Goal: Transaction & Acquisition: Purchase product/service

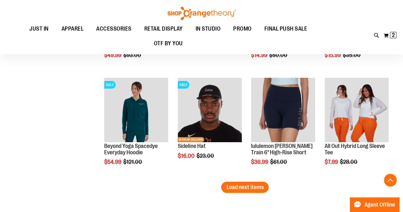
scroll to position [3474, 0]
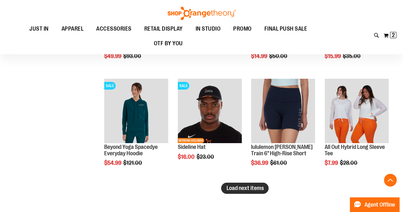
click at [246, 187] on span "Load next items" at bounding box center [244, 188] width 37 height 6
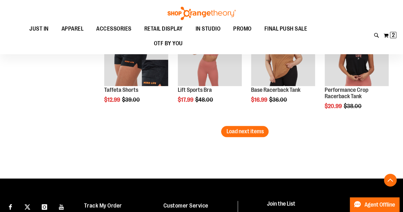
scroll to position [3852, 0]
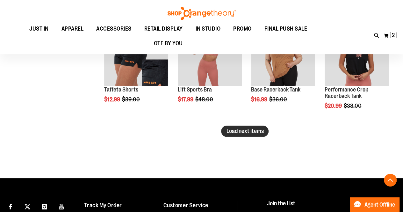
click at [246, 132] on span "Load next items" at bounding box center [244, 131] width 37 height 6
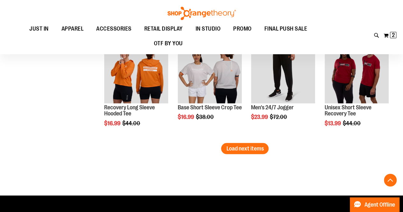
scroll to position [4156, 0]
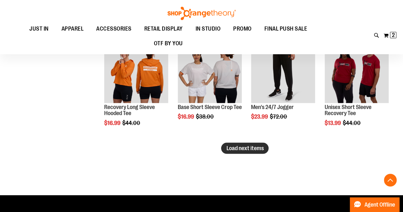
click at [245, 145] on span "Load next items" at bounding box center [244, 148] width 37 height 6
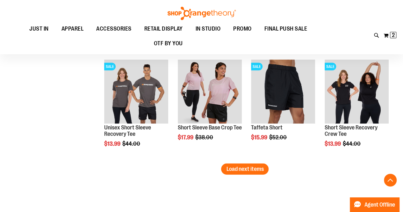
scroll to position [4457, 0]
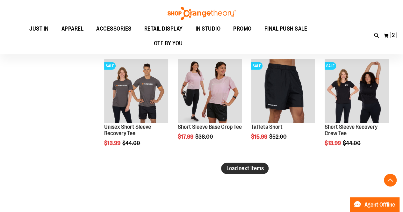
click at [258, 166] on span "Load next items" at bounding box center [244, 168] width 37 height 6
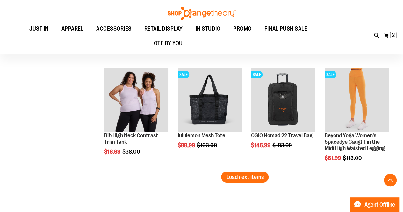
scroll to position [4769, 0]
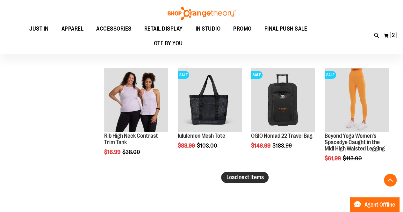
click at [238, 175] on span "Load next items" at bounding box center [244, 177] width 37 height 6
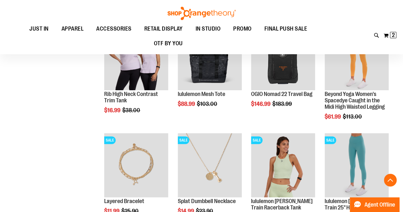
scroll to position [4810, 0]
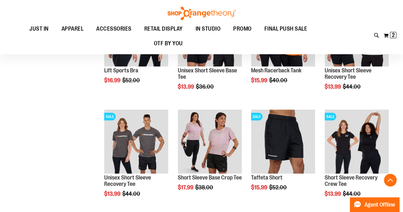
scroll to position [4407, 0]
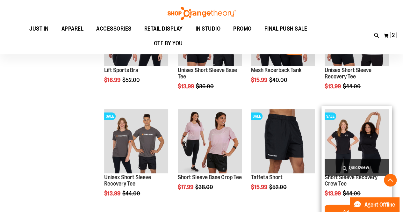
click at [356, 134] on img "product" at bounding box center [357, 141] width 64 height 64
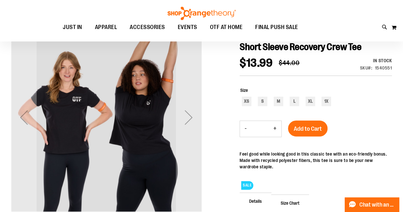
scroll to position [71, 0]
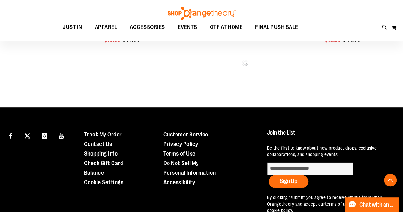
scroll to position [444, 0]
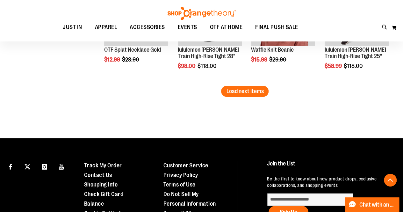
scroll to position [1021, 0]
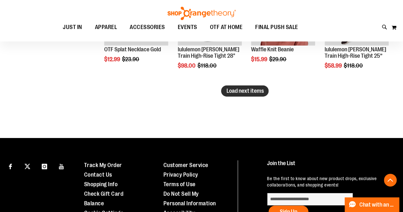
type input "**********"
click at [246, 90] on span "Load next items" at bounding box center [244, 91] width 37 height 6
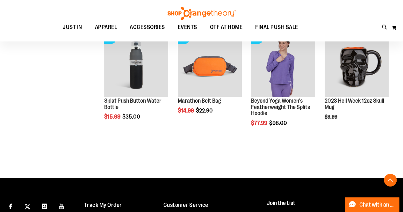
scroll to position [1184, 0]
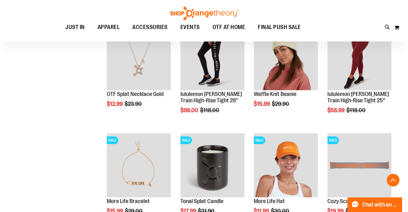
scroll to position [976, 0]
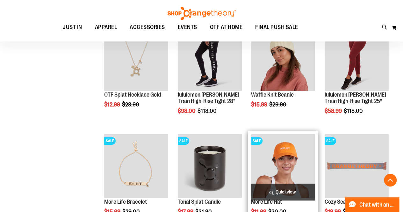
click at [282, 194] on span "Quickview" at bounding box center [283, 192] width 64 height 17
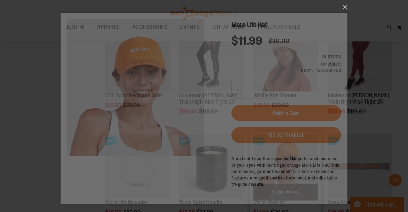
scroll to position [0, 0]
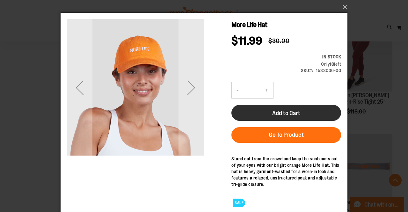
click at [282, 112] on span "Add to Cart" at bounding box center [286, 113] width 28 height 7
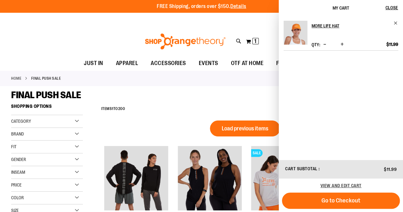
click at [229, 99] on div "FINAL PUSH SALE" at bounding box center [201, 94] width 381 height 11
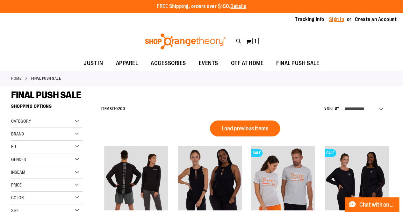
click at [337, 18] on link "Sign In" at bounding box center [336, 19] width 15 height 7
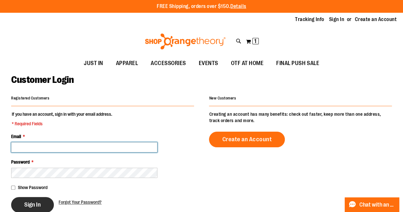
type input "**********"
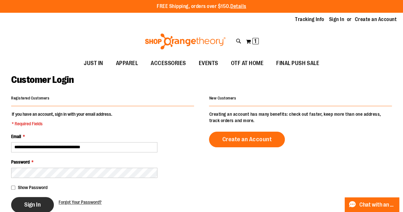
type input "**********"
click at [29, 205] on span "Sign In" at bounding box center [32, 204] width 17 height 7
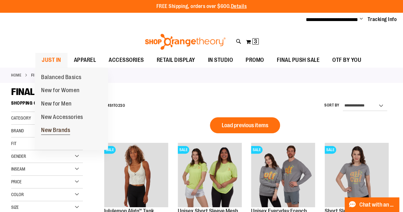
type input "**********"
click at [61, 128] on span "New Brands" at bounding box center [55, 131] width 29 height 8
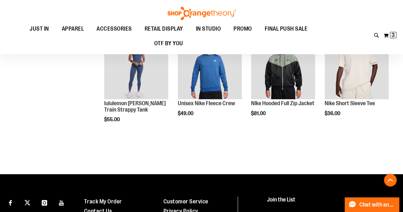
scroll to position [596, 0]
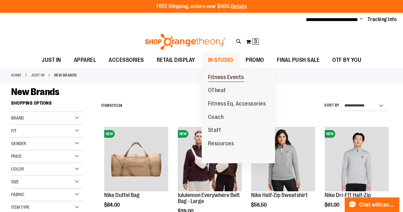
type input "**********"
click at [216, 77] on span "Fitness Events" at bounding box center [226, 78] width 36 height 8
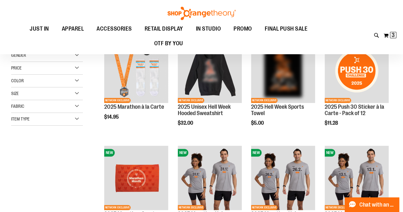
scroll to position [90, 0]
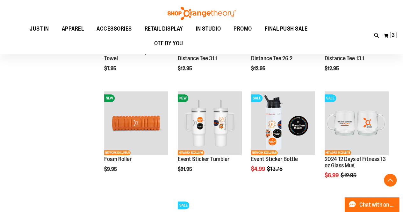
scroll to position [249, 0]
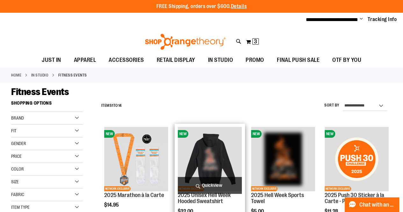
type input "**********"
click at [210, 163] on img "product" at bounding box center [210, 159] width 64 height 64
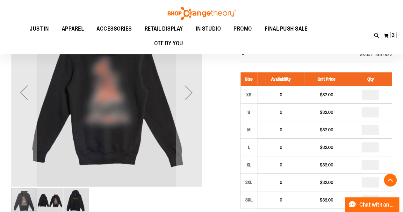
scroll to position [97, 0]
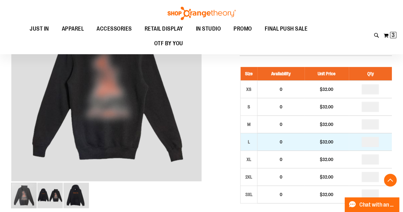
type input "**********"
click at [368, 141] on input "number" at bounding box center [370, 142] width 17 height 10
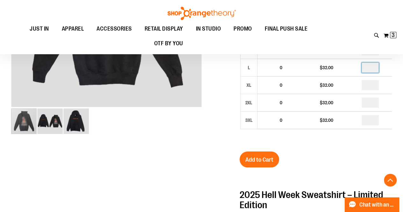
scroll to position [172, 0]
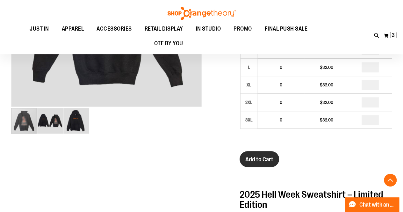
type input "*"
click at [258, 157] on span "Add to Cart" at bounding box center [259, 159] width 28 height 7
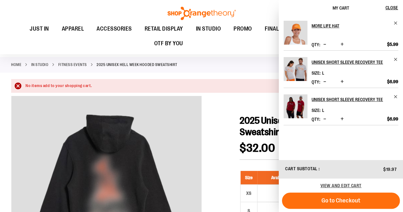
scroll to position [0, 0]
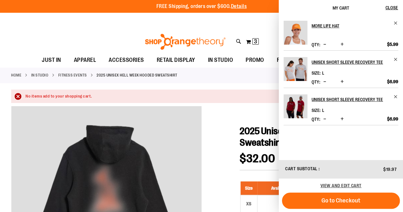
click at [258, 157] on span "$32.00" at bounding box center [257, 158] width 35 height 13
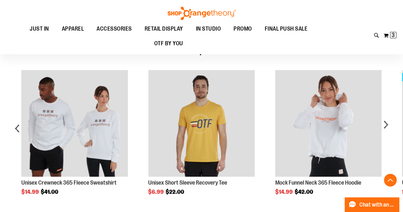
scroll to position [579, 0]
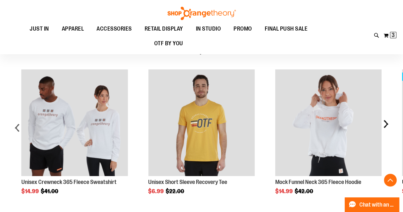
click at [386, 121] on div "next" at bounding box center [385, 130] width 13 height 140
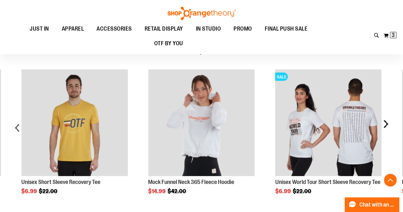
click at [386, 121] on div "next" at bounding box center [385, 130] width 13 height 140
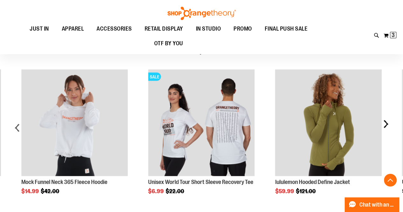
click at [386, 121] on div "next" at bounding box center [385, 130] width 13 height 140
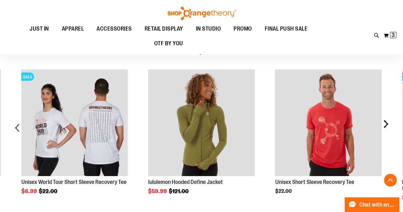
click at [386, 121] on div "next" at bounding box center [385, 130] width 13 height 140
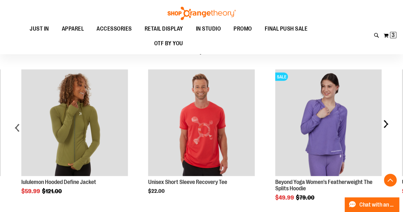
click at [386, 121] on div "next" at bounding box center [385, 130] width 13 height 140
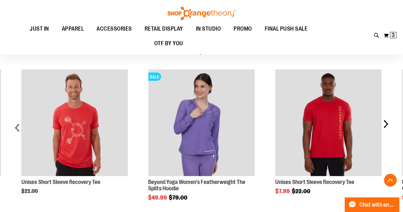
click at [386, 121] on div "next" at bounding box center [385, 130] width 13 height 140
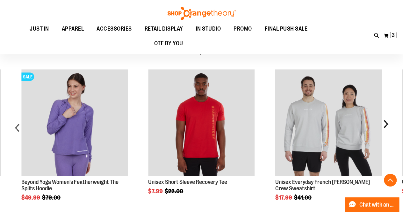
click at [386, 121] on div "next" at bounding box center [385, 130] width 13 height 140
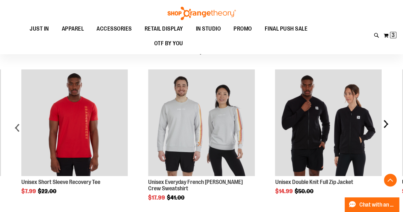
click at [386, 121] on div "next" at bounding box center [385, 130] width 13 height 140
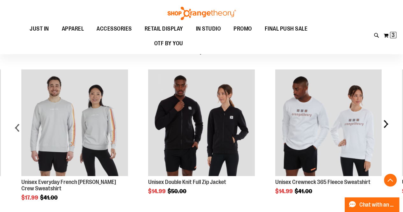
click at [386, 121] on div "next" at bounding box center [385, 130] width 13 height 140
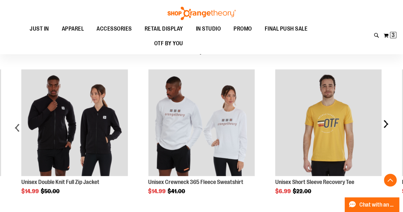
click at [386, 121] on div "next" at bounding box center [385, 130] width 13 height 140
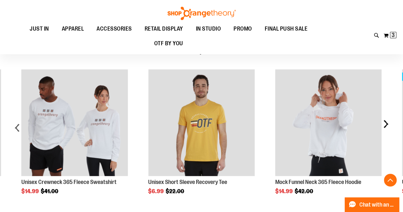
click at [386, 121] on div "next" at bounding box center [385, 130] width 13 height 140
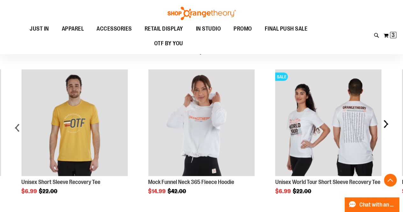
click at [386, 121] on div "next" at bounding box center [385, 130] width 13 height 140
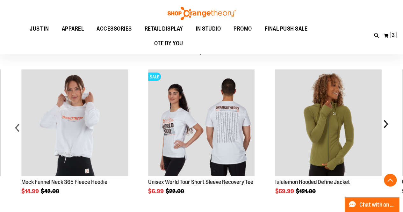
click at [386, 121] on div "next" at bounding box center [385, 130] width 13 height 140
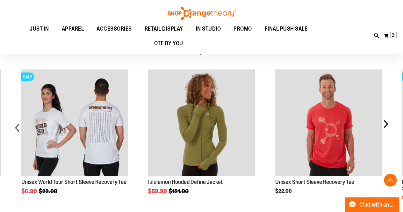
click at [386, 121] on div "next" at bounding box center [385, 130] width 13 height 140
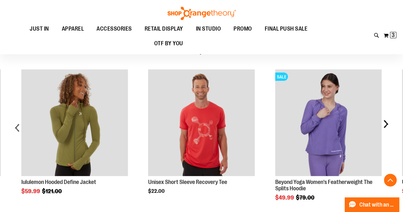
click at [386, 121] on div "next" at bounding box center [385, 130] width 13 height 140
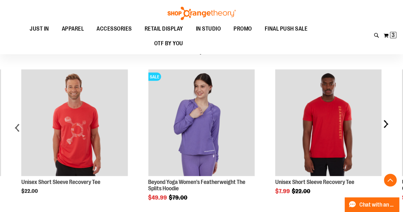
click at [386, 121] on div "next" at bounding box center [385, 130] width 13 height 140
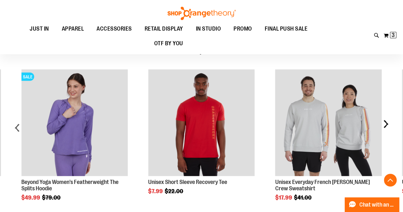
click at [386, 121] on div "next" at bounding box center [385, 130] width 13 height 140
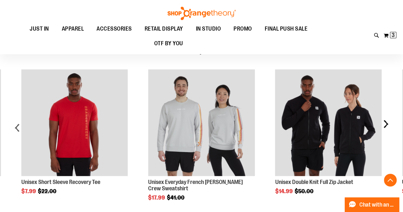
click at [386, 121] on div "next" at bounding box center [385, 130] width 13 height 140
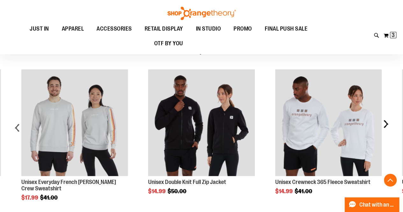
click at [386, 121] on div "next" at bounding box center [385, 130] width 13 height 140
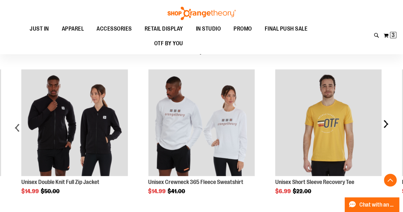
click at [386, 121] on div "next" at bounding box center [385, 130] width 13 height 140
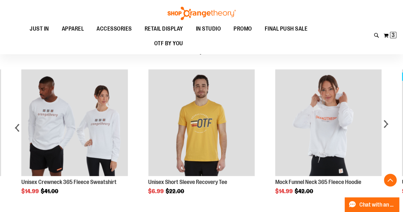
drag, startPoint x: 386, startPoint y: 121, endPoint x: 107, endPoint y: 45, distance: 289.3
click at [107, 45] on ul "JUST IN JUST IN Balanced Basics New for Women New for Men New Accessories New B…" at bounding box center [168, 36] width 325 height 29
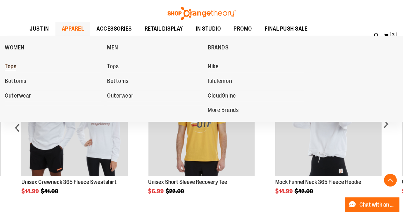
click at [11, 64] on span "Tops" at bounding box center [10, 67] width 11 height 8
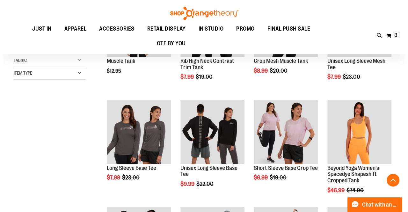
scroll to position [133, 0]
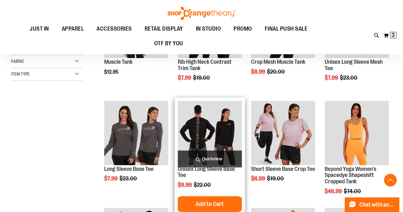
type input "**********"
click at [209, 159] on span "Quickview" at bounding box center [210, 158] width 64 height 17
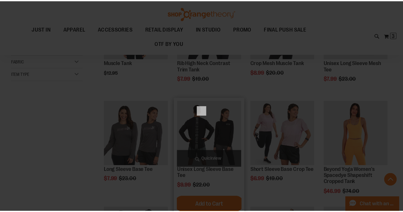
scroll to position [0, 0]
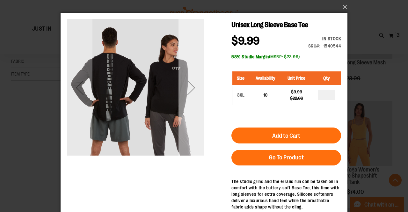
click at [192, 87] on div "Next" at bounding box center [192, 88] width 26 height 26
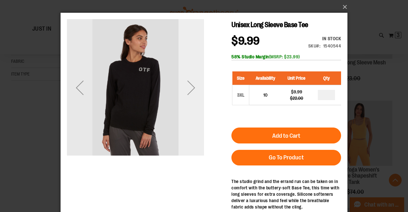
click at [192, 87] on div "Next" at bounding box center [192, 88] width 26 height 26
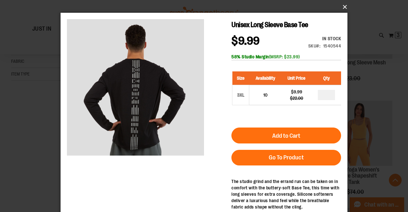
click at [344, 7] on button "×" at bounding box center [205, 7] width 287 height 14
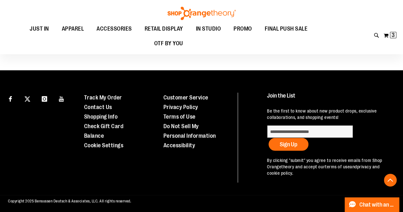
scroll to position [745, 0]
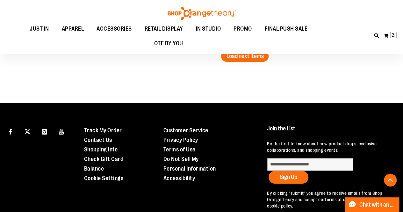
scroll to position [1071, 0]
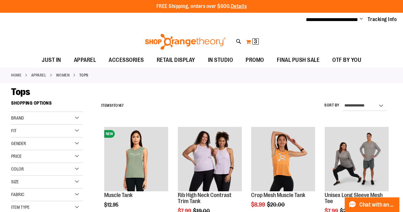
click at [249, 39] on button "My Cart 3 3 items" at bounding box center [252, 42] width 13 height 10
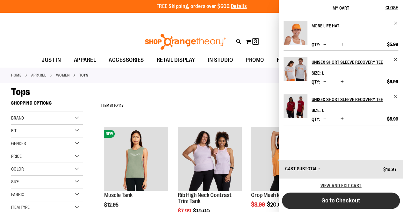
click at [344, 201] on span "Go to Checkout" at bounding box center [341, 200] width 39 height 7
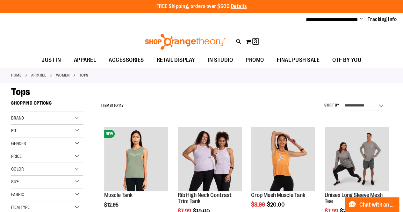
scroll to position [8, 0]
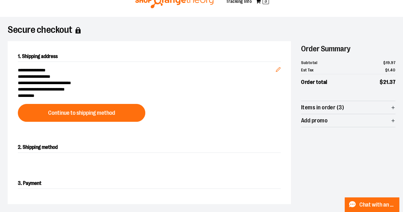
scroll to position [27, 0]
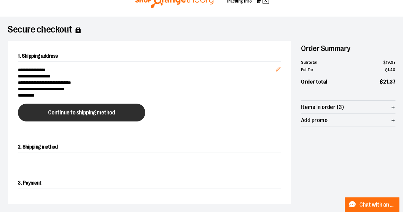
click at [70, 108] on button "Continue to shipping method" at bounding box center [82, 113] width 128 height 18
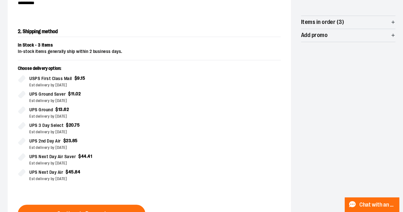
scroll to position [120, 0]
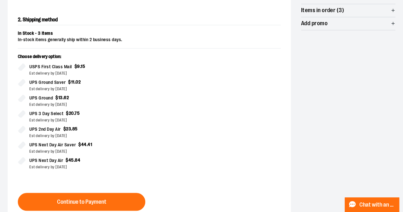
click at [145, 118] on div "Choose delivery option: USPS First Class Mail $ 9 . 15 Est delivery by [DATE] U…" at bounding box center [149, 116] width 263 height 124
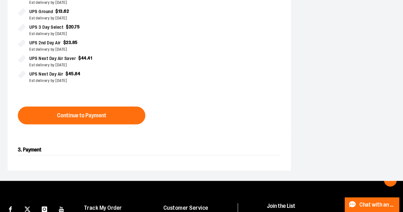
scroll to position [221, 0]
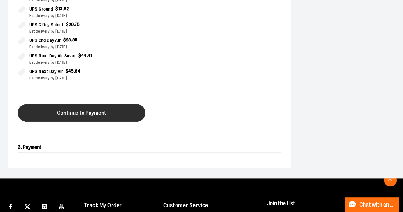
click at [77, 112] on span "Continue to Payment" at bounding box center [81, 113] width 49 height 6
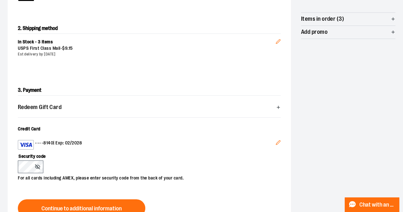
scroll to position [0, 0]
